Goal: Transaction & Acquisition: Download file/media

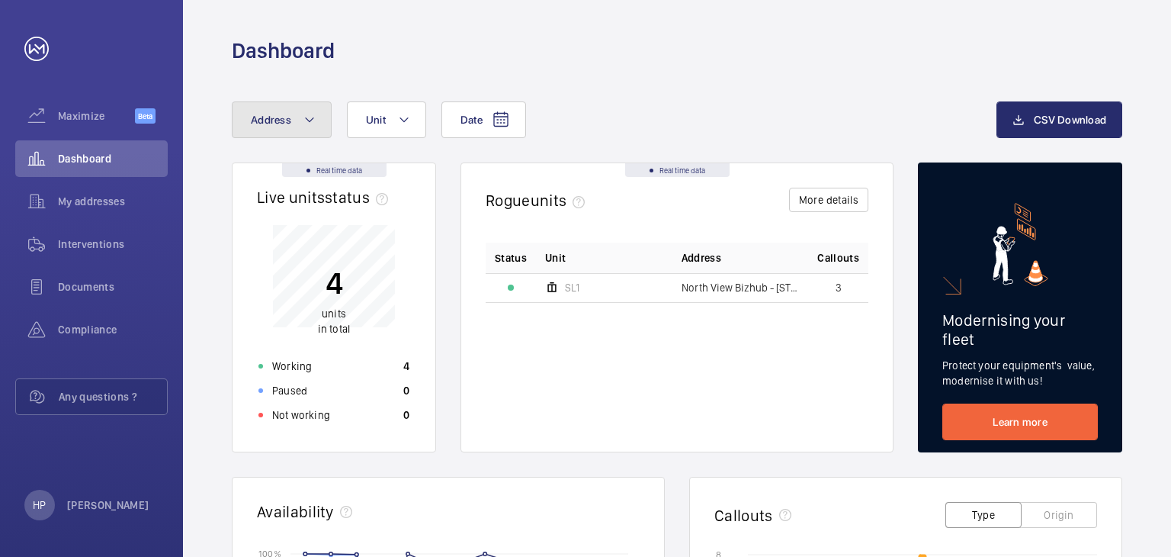
click at [295, 120] on button "Address" at bounding box center [282, 119] width 100 height 37
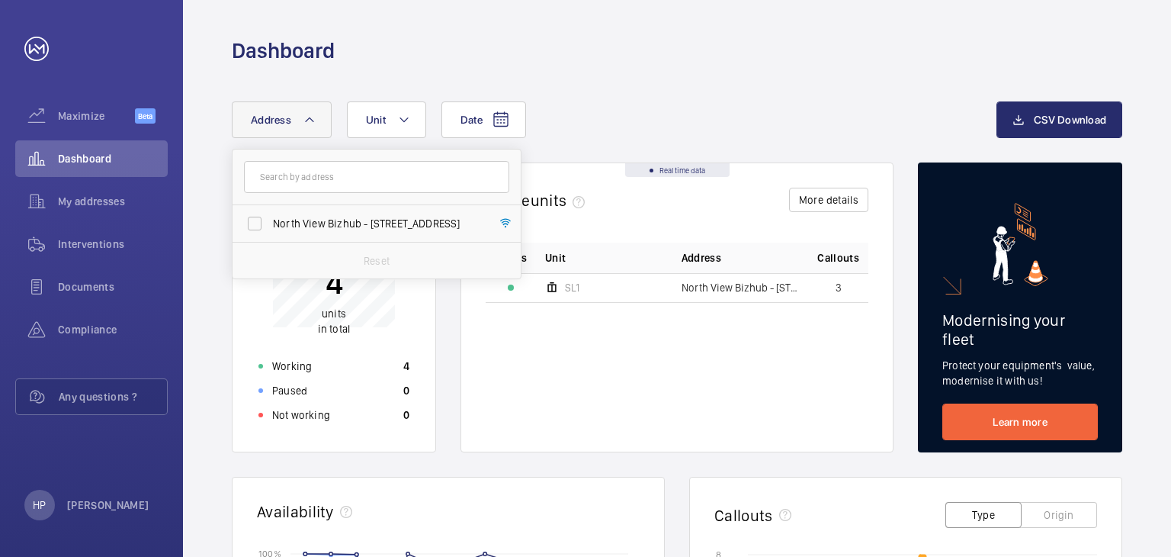
click at [297, 118] on button "Address" at bounding box center [282, 119] width 100 height 37
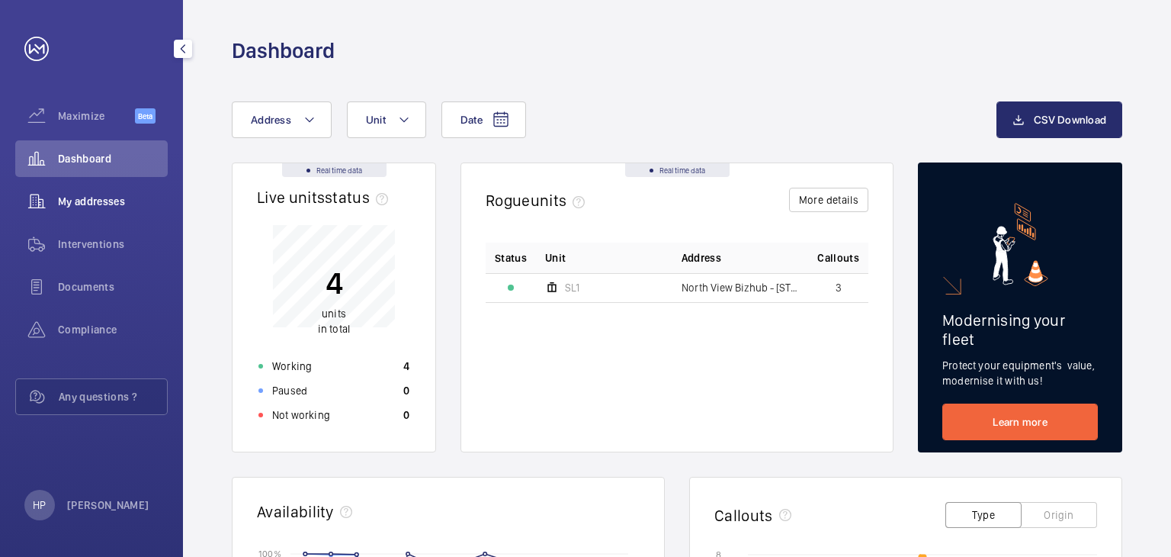
click at [143, 210] on div "My addresses" at bounding box center [91, 201] width 153 height 37
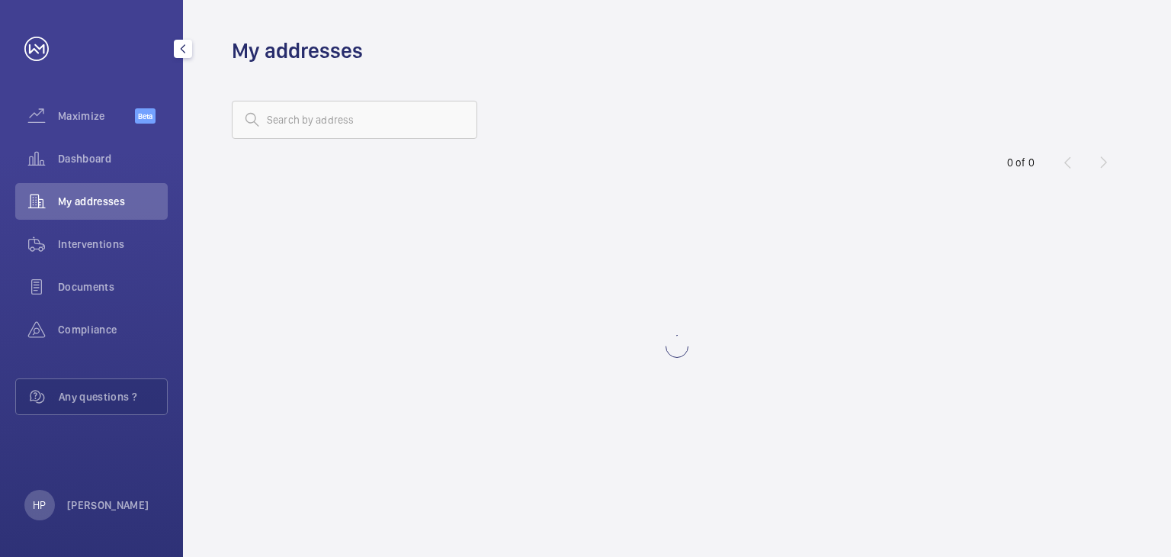
click at [143, 210] on div "My addresses" at bounding box center [91, 201] width 153 height 37
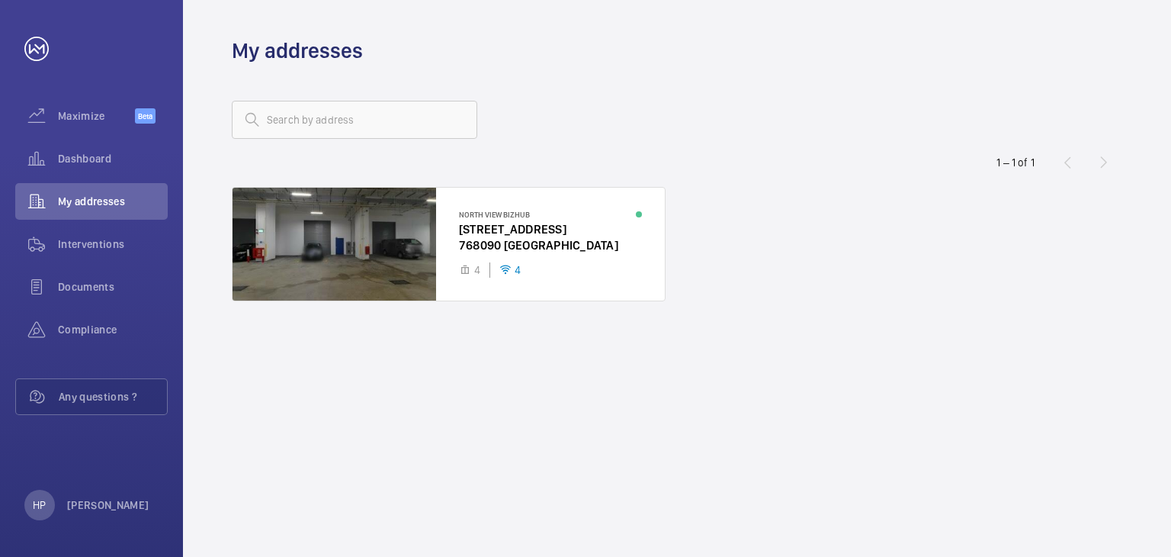
drag, startPoint x: 390, startPoint y: 114, endPoint x: 393, endPoint y: 95, distance: 18.6
drag, startPoint x: 393, startPoint y: 95, endPoint x: 433, endPoint y: 95, distance: 40.4
click at [433, 95] on wm-front-address-list "1 – 1 of 1 North View Bizhub [STREET_ADDRESS] 4 4" at bounding box center [677, 311] width 988 height 492
click at [443, 93] on wm-front-address-list "1 – 1 of 1 North View Bizhub [STREET_ADDRESS] 4 4" at bounding box center [677, 311] width 988 height 492
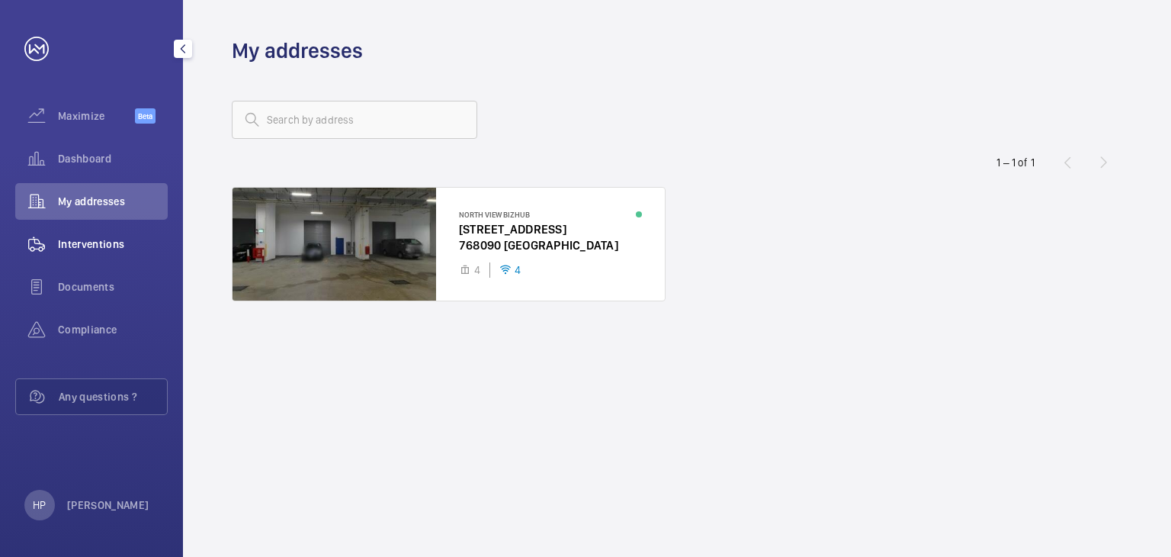
click at [155, 245] on span "Interventions" at bounding box center [113, 243] width 110 height 15
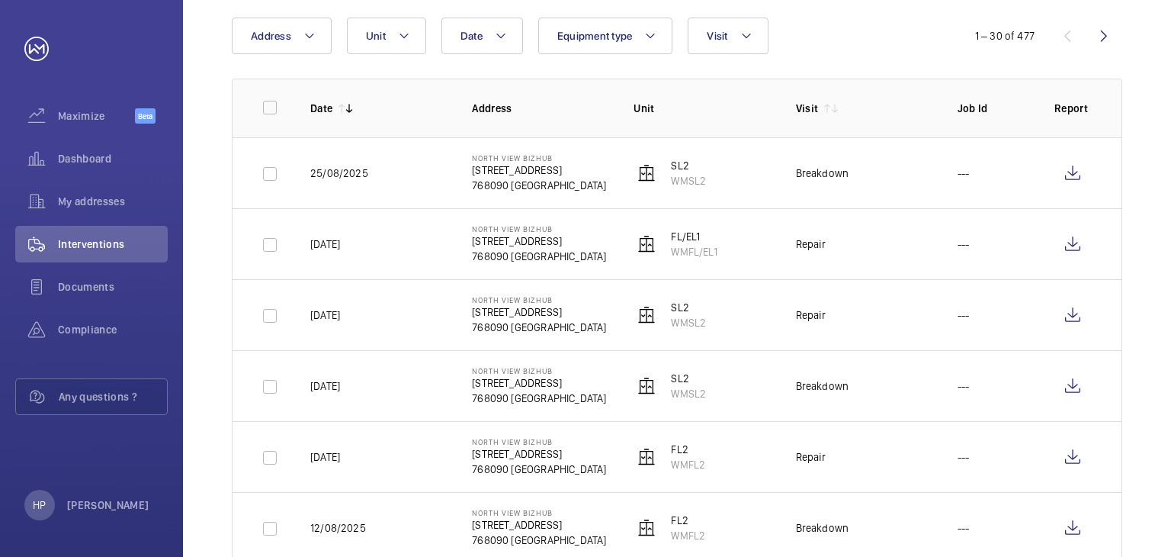
scroll to position [130, 0]
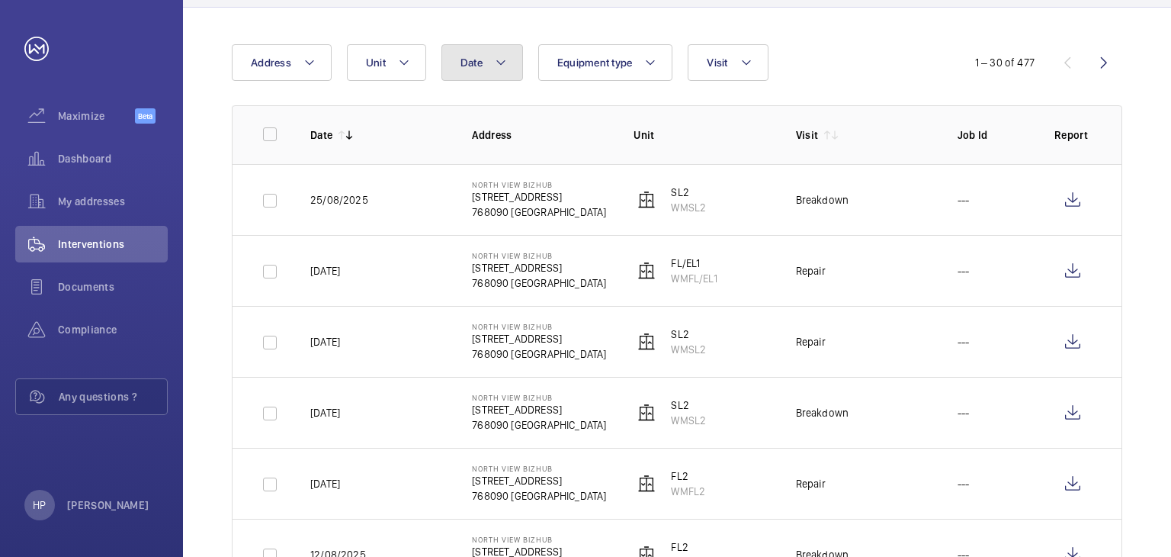
click at [495, 64] on mat-icon at bounding box center [501, 62] width 12 height 18
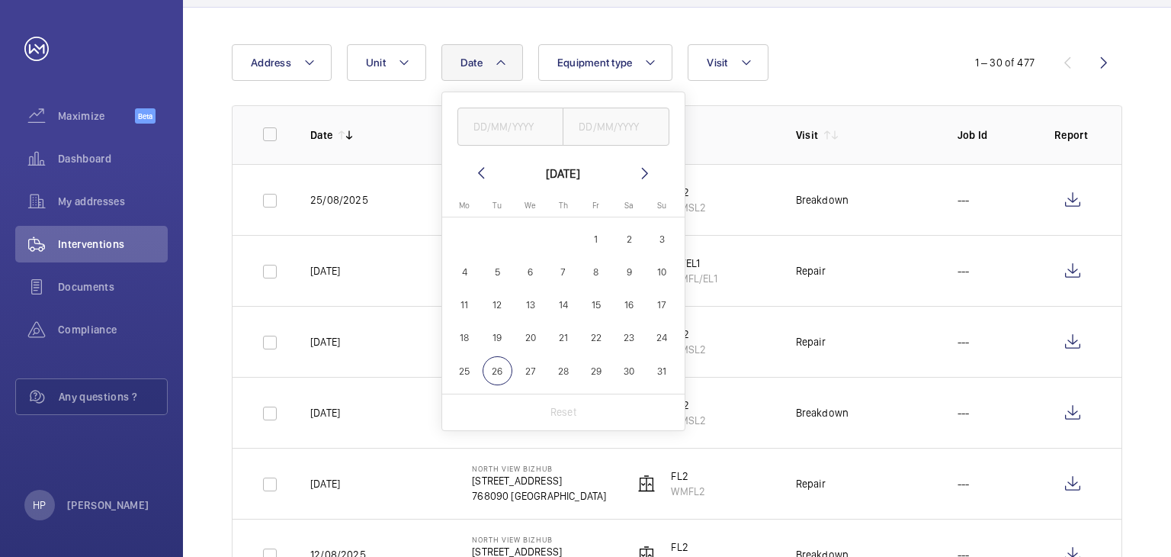
click at [478, 165] on mat-icon at bounding box center [481, 173] width 18 height 18
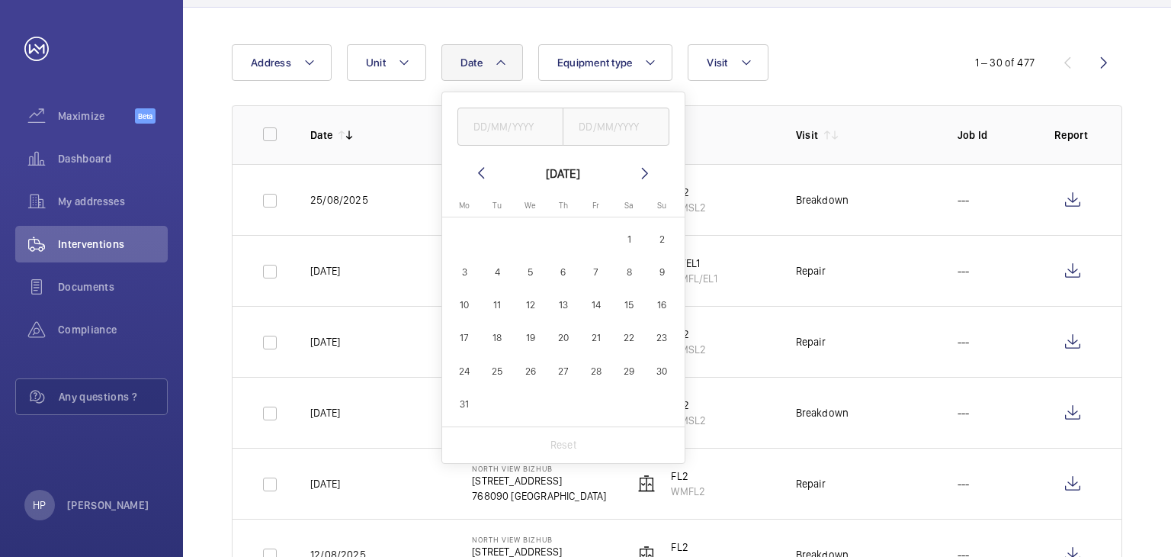
click at [478, 165] on mat-icon at bounding box center [481, 173] width 18 height 18
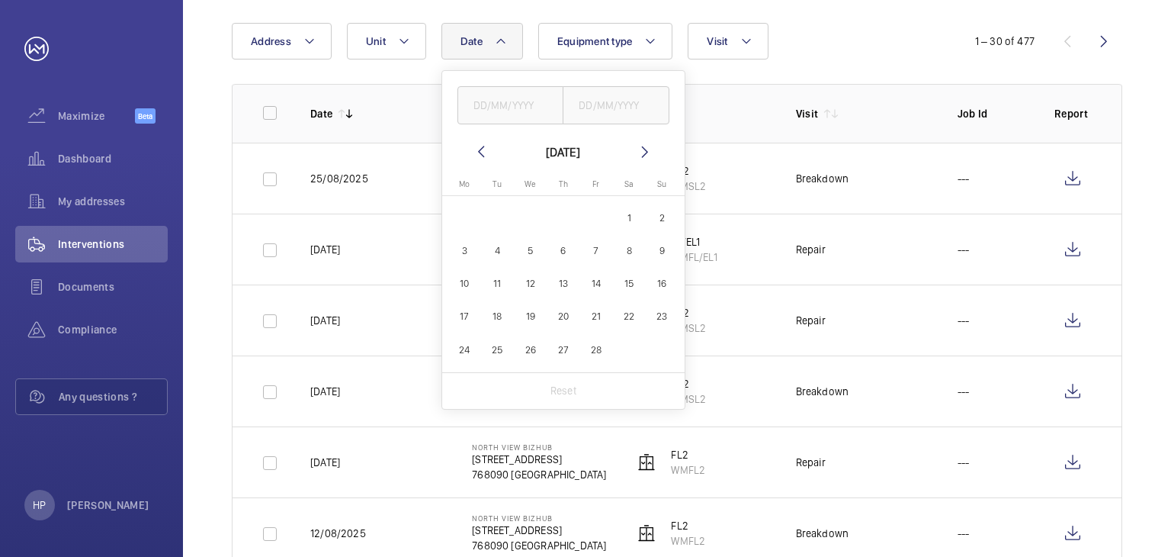
click at [633, 217] on span "1" at bounding box center [630, 218] width 30 height 30
type input "[DATE]"
click at [607, 355] on span "28" at bounding box center [596, 350] width 30 height 30
type input "[DATE]"
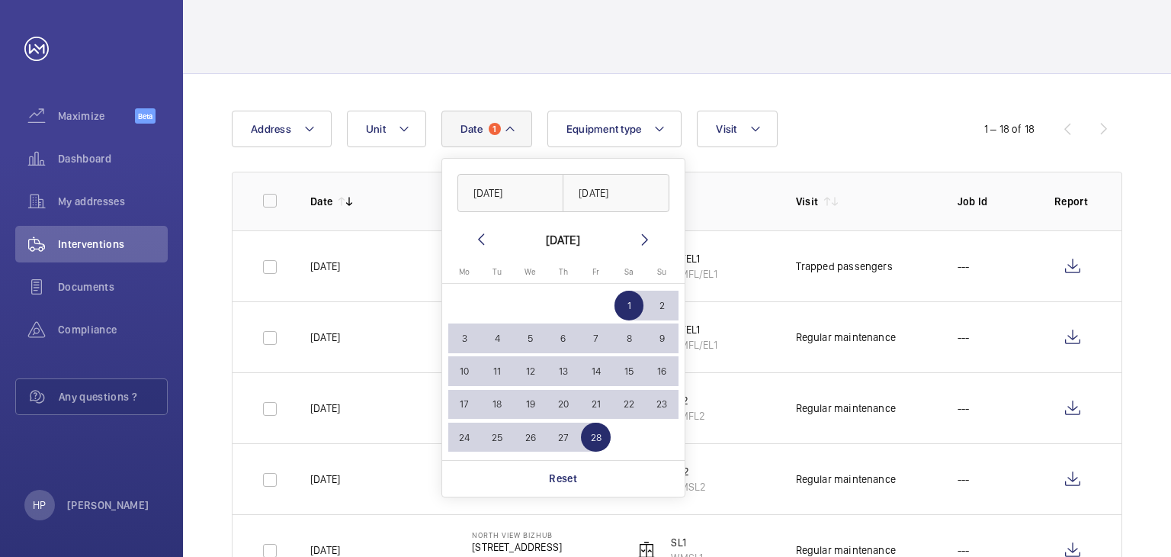
scroll to position [152, 0]
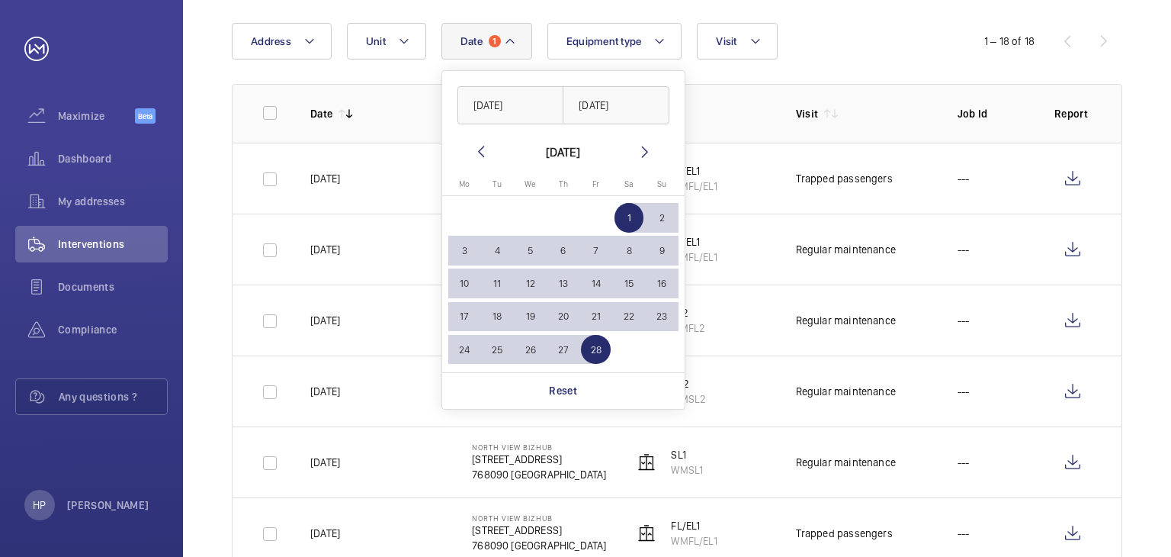
click at [401, 170] on td "[DATE]" at bounding box center [367, 178] width 162 height 71
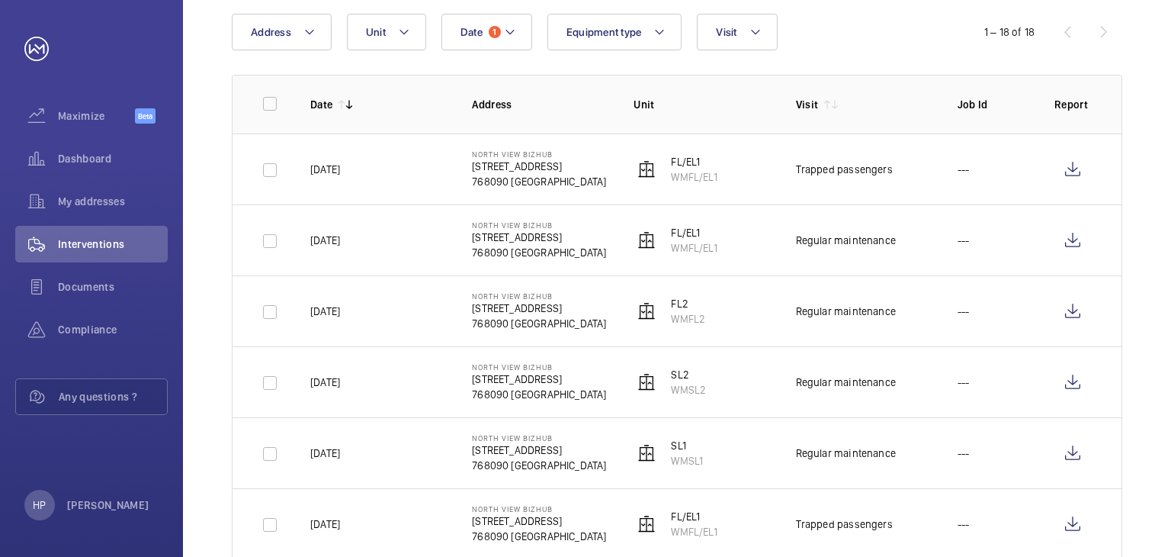
scroll to position [143, 0]
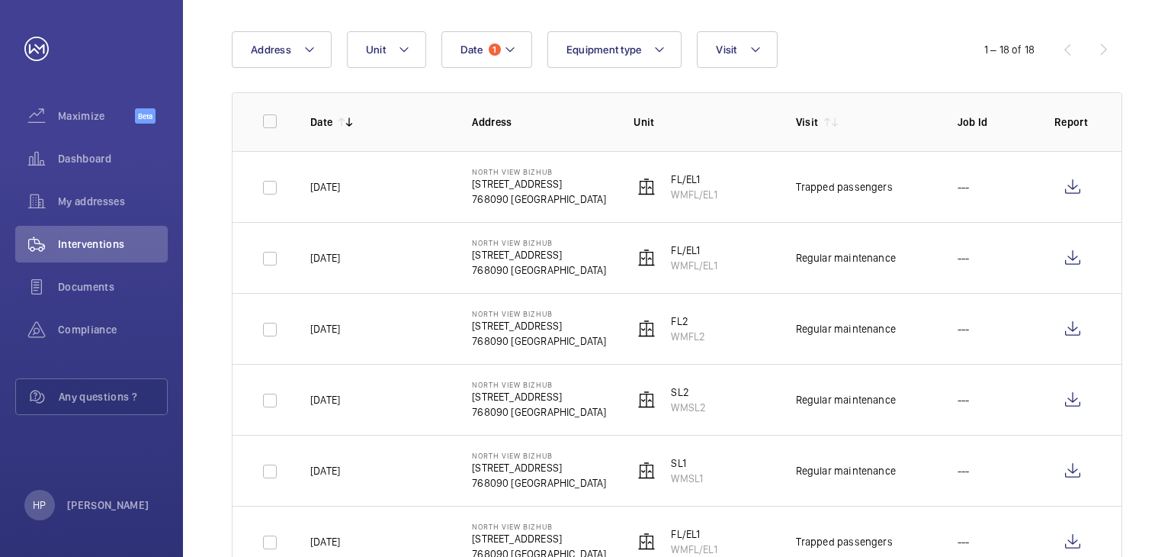
drag, startPoint x: 311, startPoint y: 255, endPoint x: 391, endPoint y: 259, distance: 80.2
click at [391, 259] on td "[DATE]" at bounding box center [367, 257] width 162 height 71
copy p "[DATE]"
click at [391, 259] on td "[DATE]" at bounding box center [367, 257] width 162 height 71
click at [1074, 254] on wm-front-icon-button at bounding box center [1073, 257] width 37 height 37
